Goal: Check status

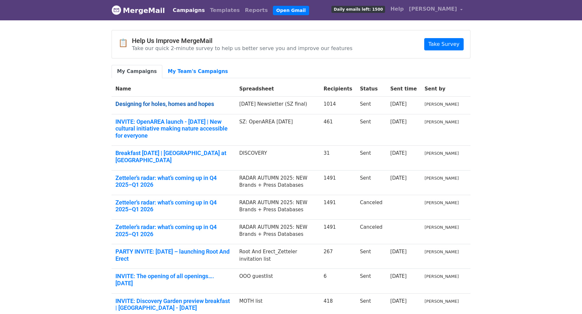
click at [170, 101] on link "Designing for holes, homes and hopes" at bounding box center [173, 104] width 116 height 7
click at [189, 102] on link "Designing for holes, homes and hopes" at bounding box center [173, 104] width 116 height 7
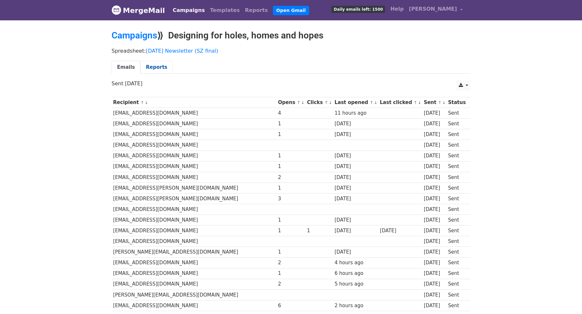
click at [154, 65] on link "Reports" at bounding box center [156, 67] width 32 height 13
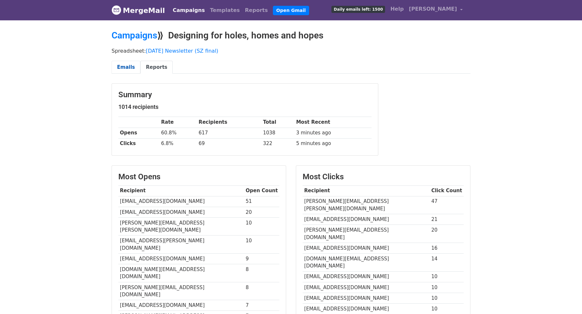
click at [126, 69] on link "Emails" at bounding box center [126, 67] width 29 height 13
